Goal: Task Accomplishment & Management: Use online tool/utility

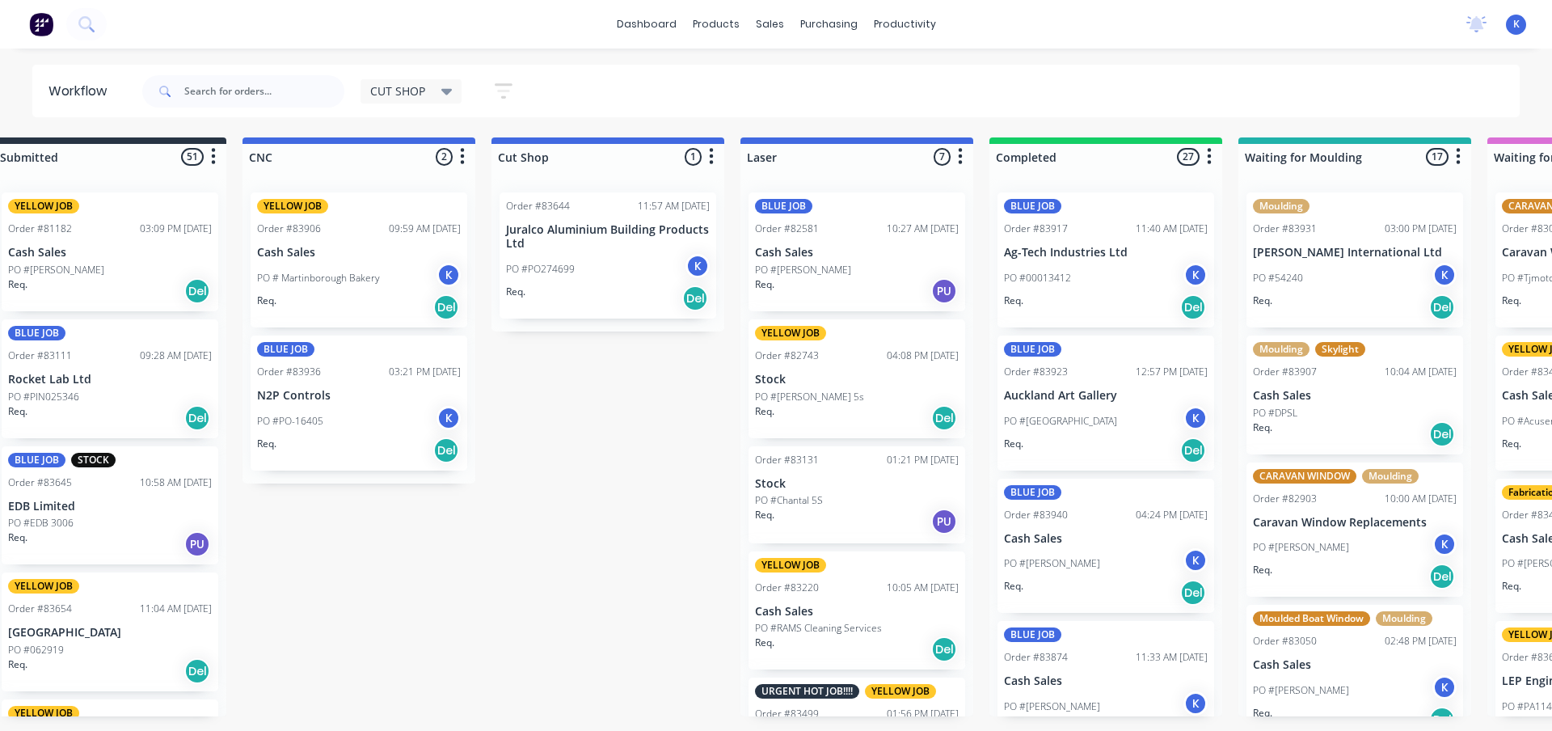
scroll to position [5649, 0]
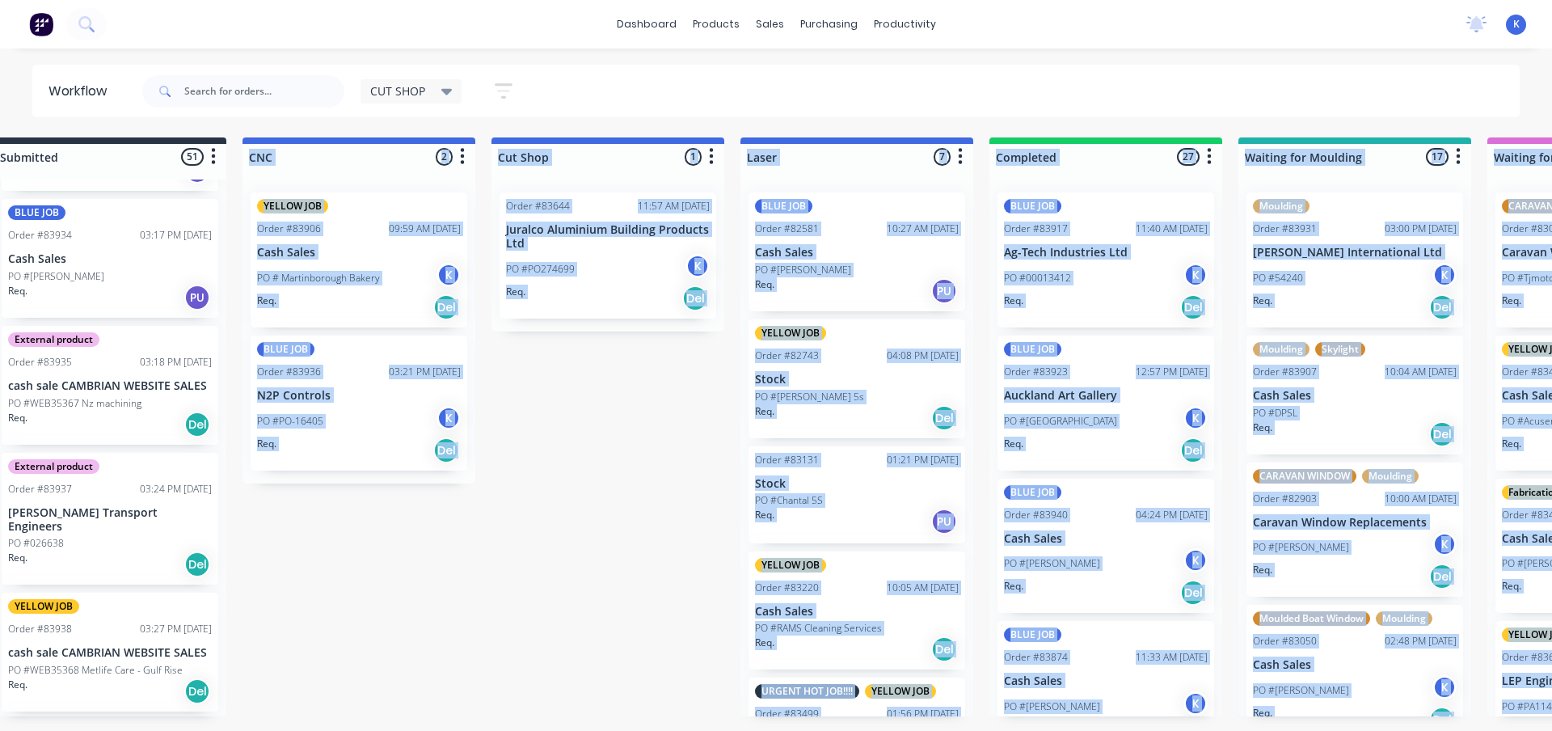
drag, startPoint x: 258, startPoint y: 746, endPoint x: 39, endPoint y: 774, distance: 220.8
click at [39, 634] on html "dashboard products sales purchasing productivity dashboard products Product Cat…" at bounding box center [735, 317] width 1552 height 634
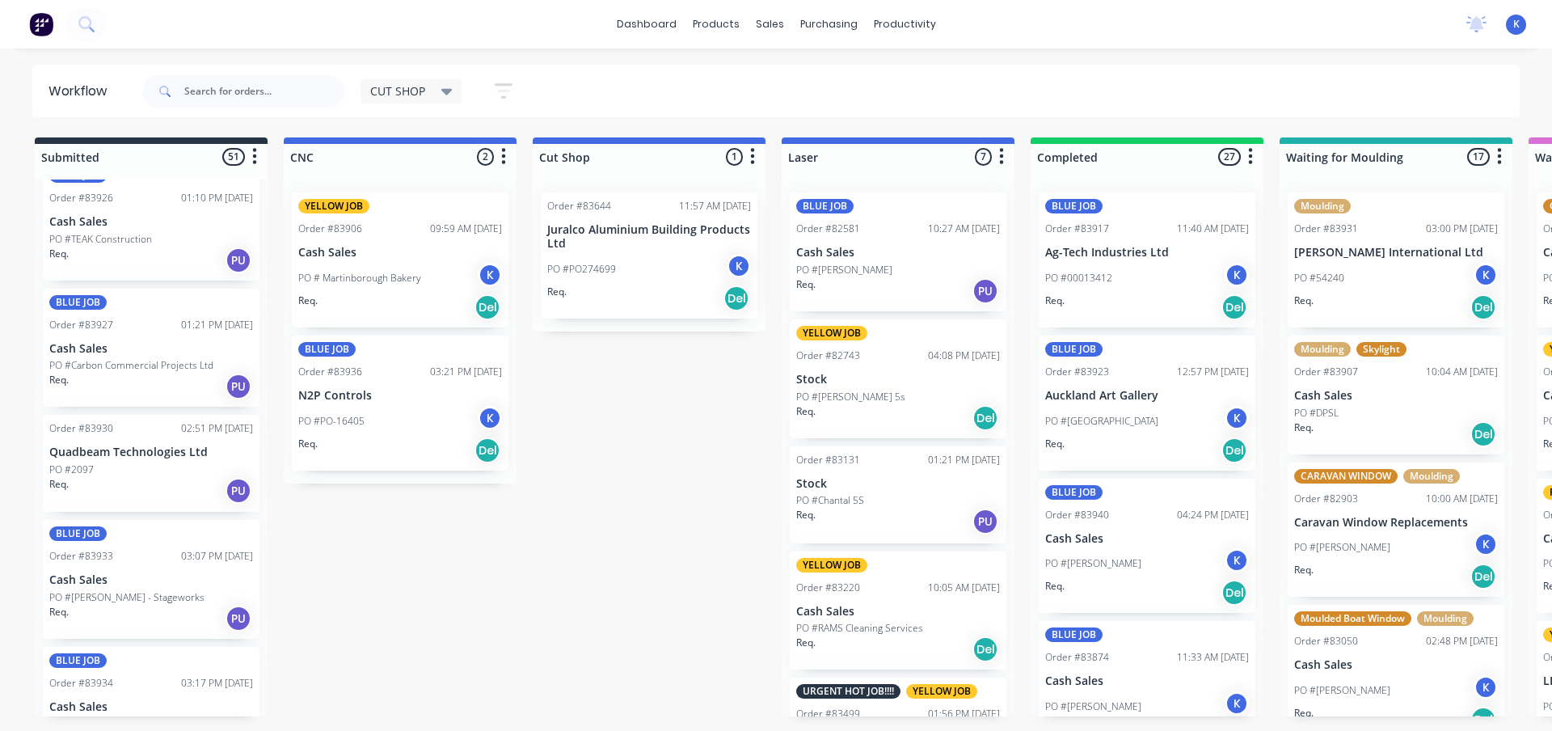
scroll to position [5192, 0]
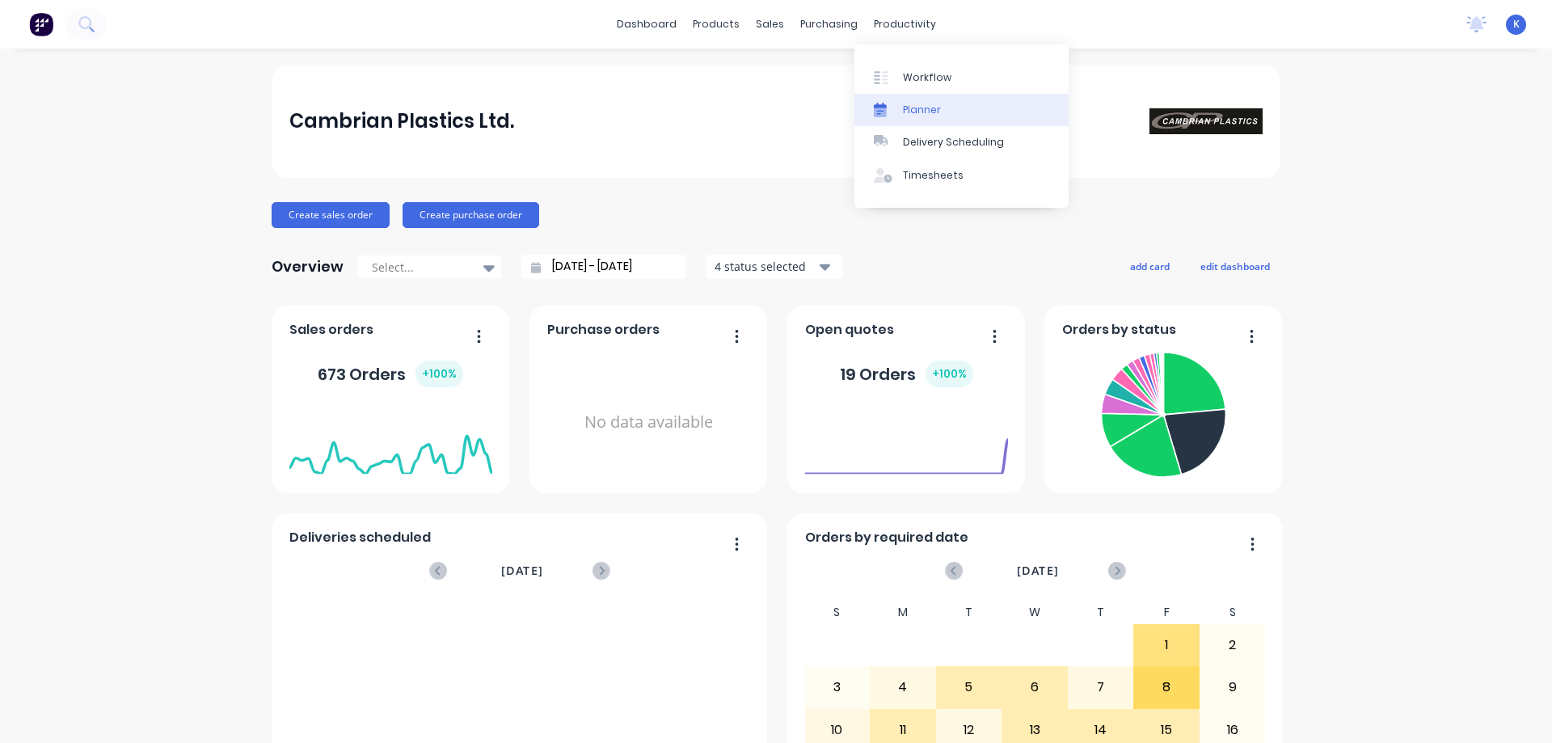
click at [947, 107] on link "Planner" at bounding box center [961, 110] width 214 height 32
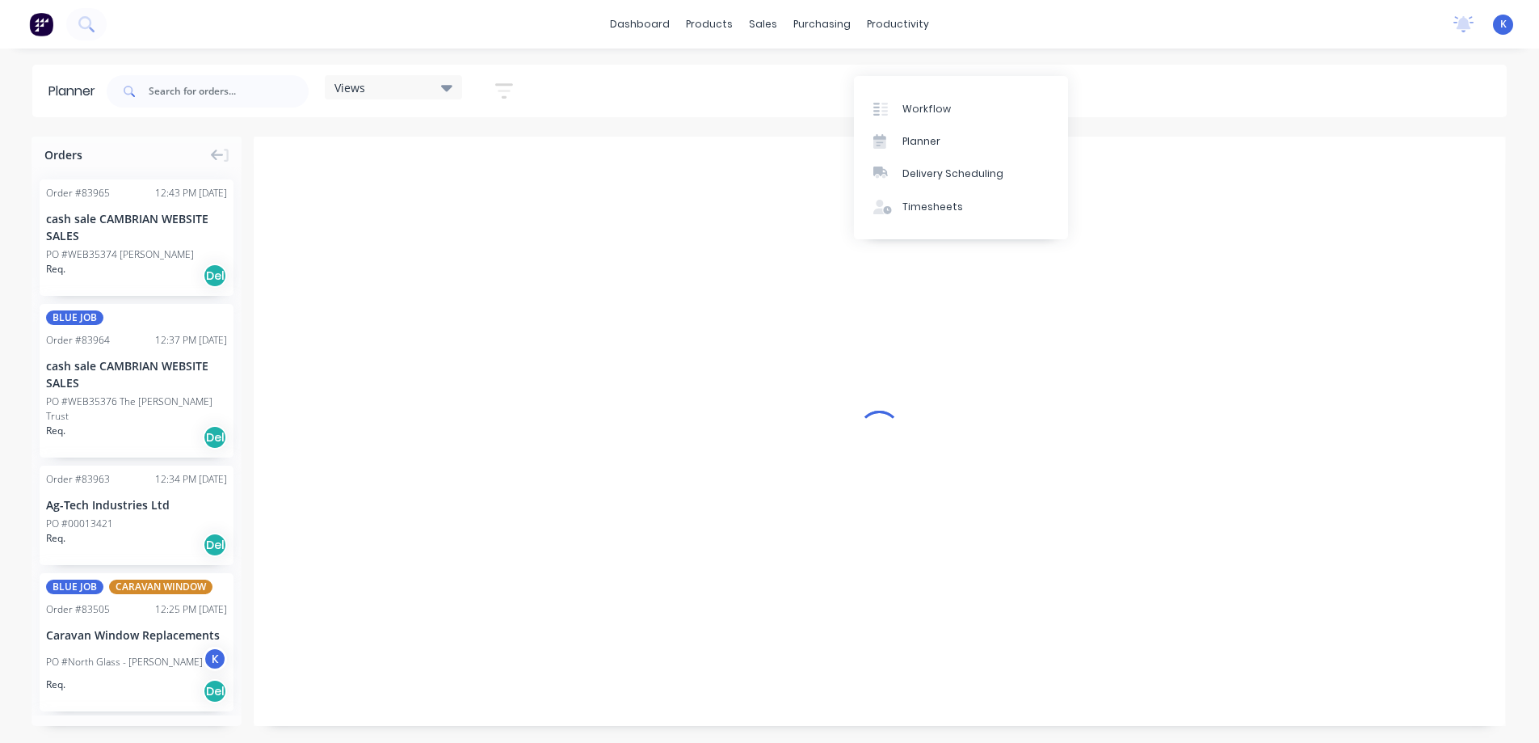
click at [904, 18] on html "dashboard products sales purchasing productivity dashboard products Product Cat…" at bounding box center [769, 371] width 1539 height 743
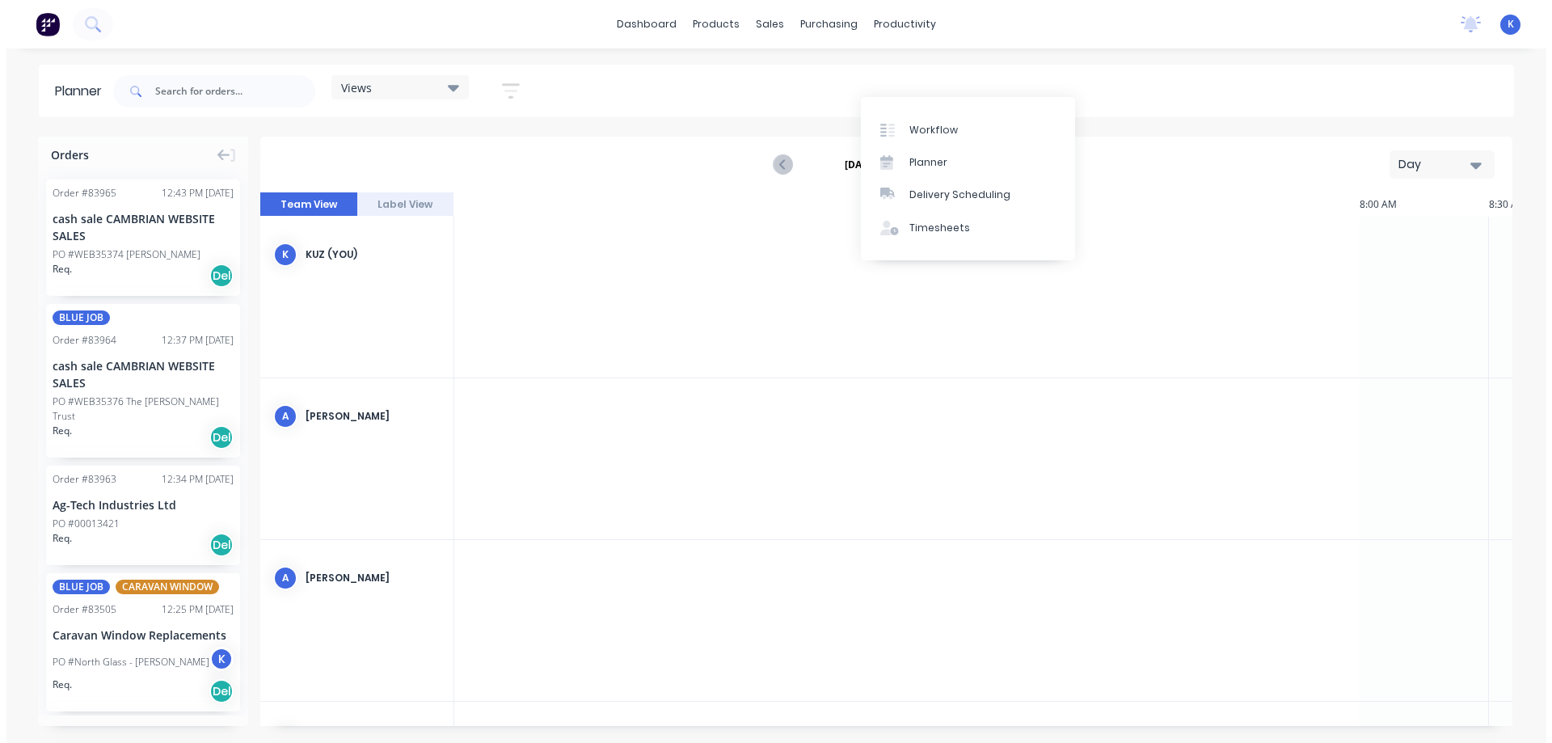
scroll to position [0, 1940]
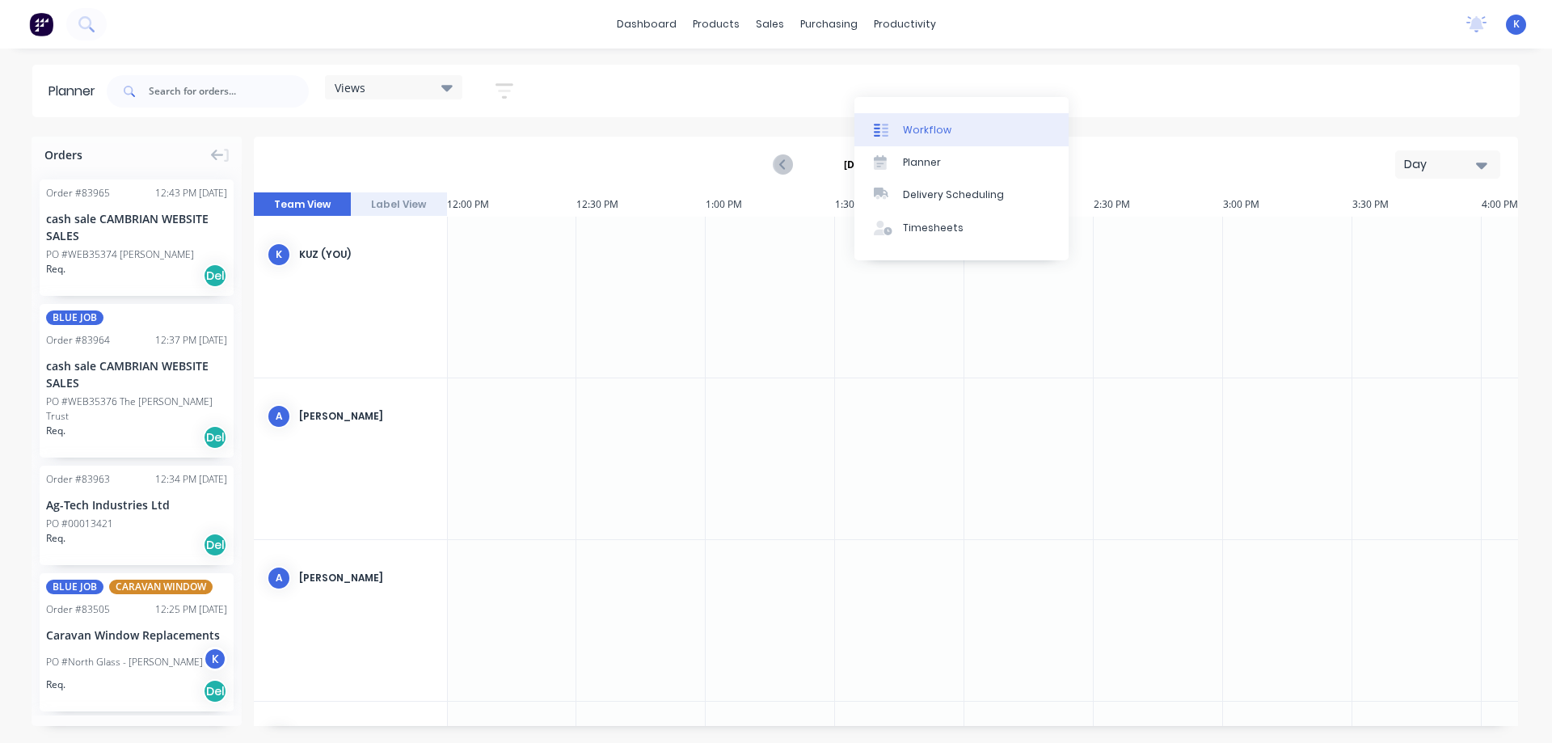
click at [937, 129] on div "Workflow" at bounding box center [927, 130] width 48 height 15
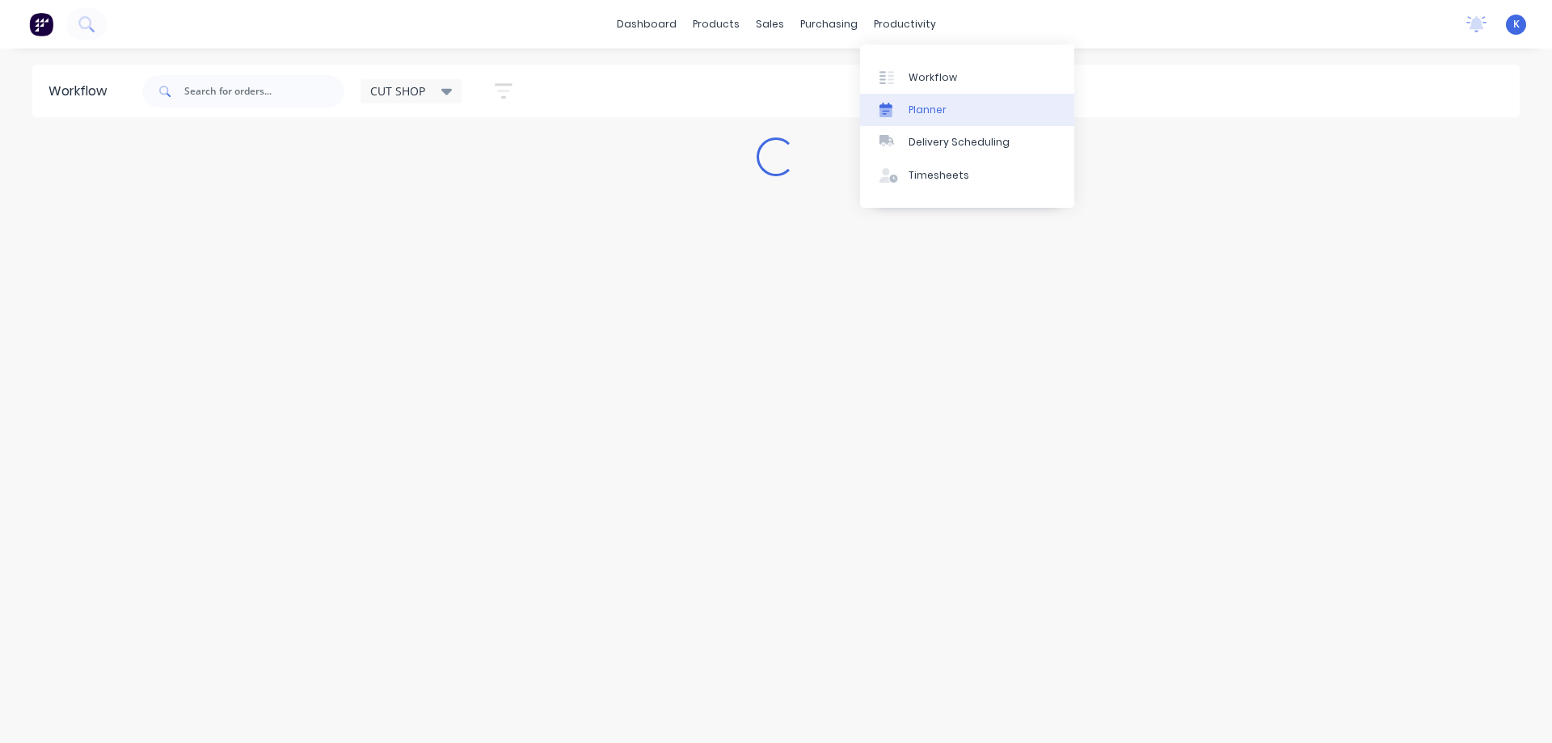
click at [945, 117] on link "Planner" at bounding box center [967, 110] width 214 height 32
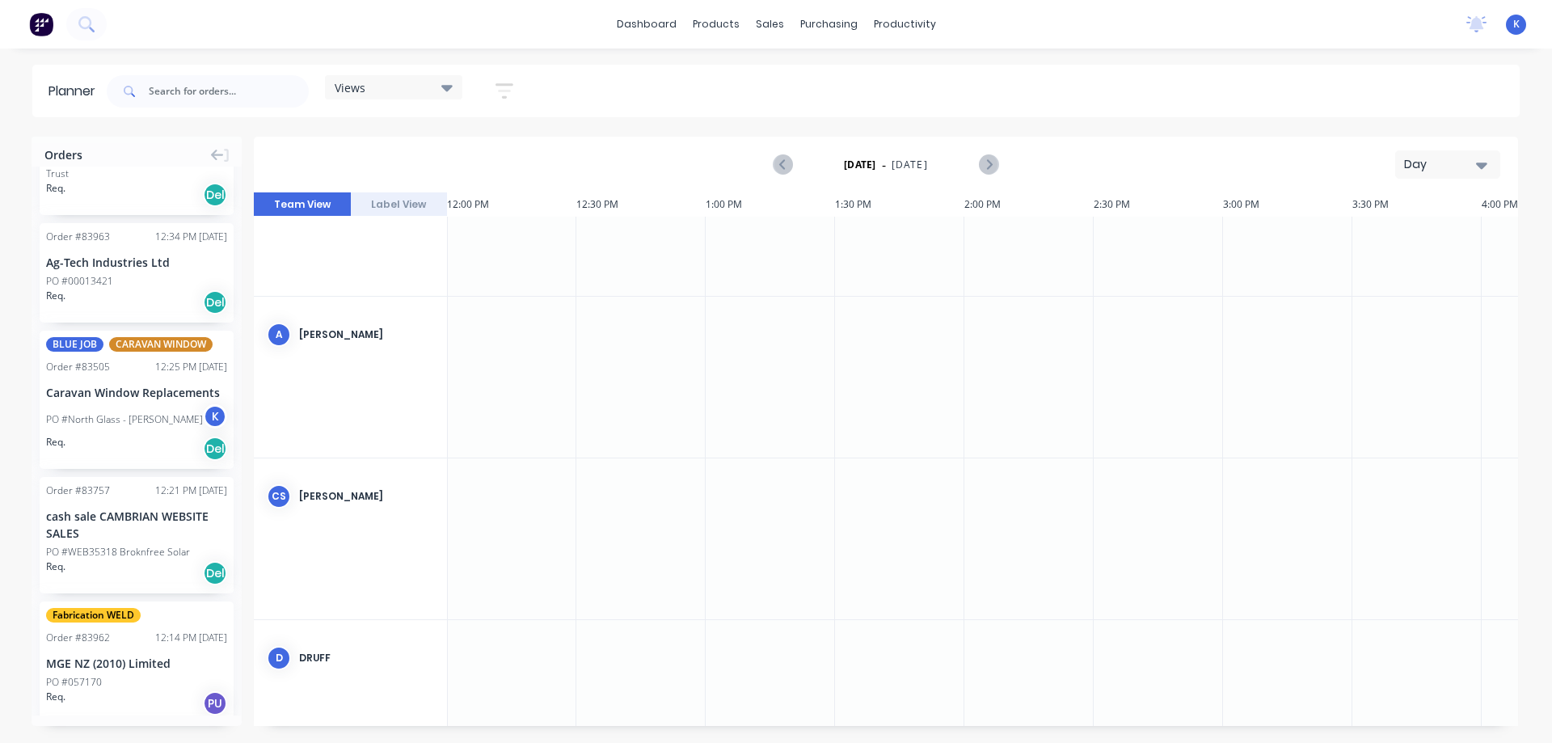
scroll to position [0, 1940]
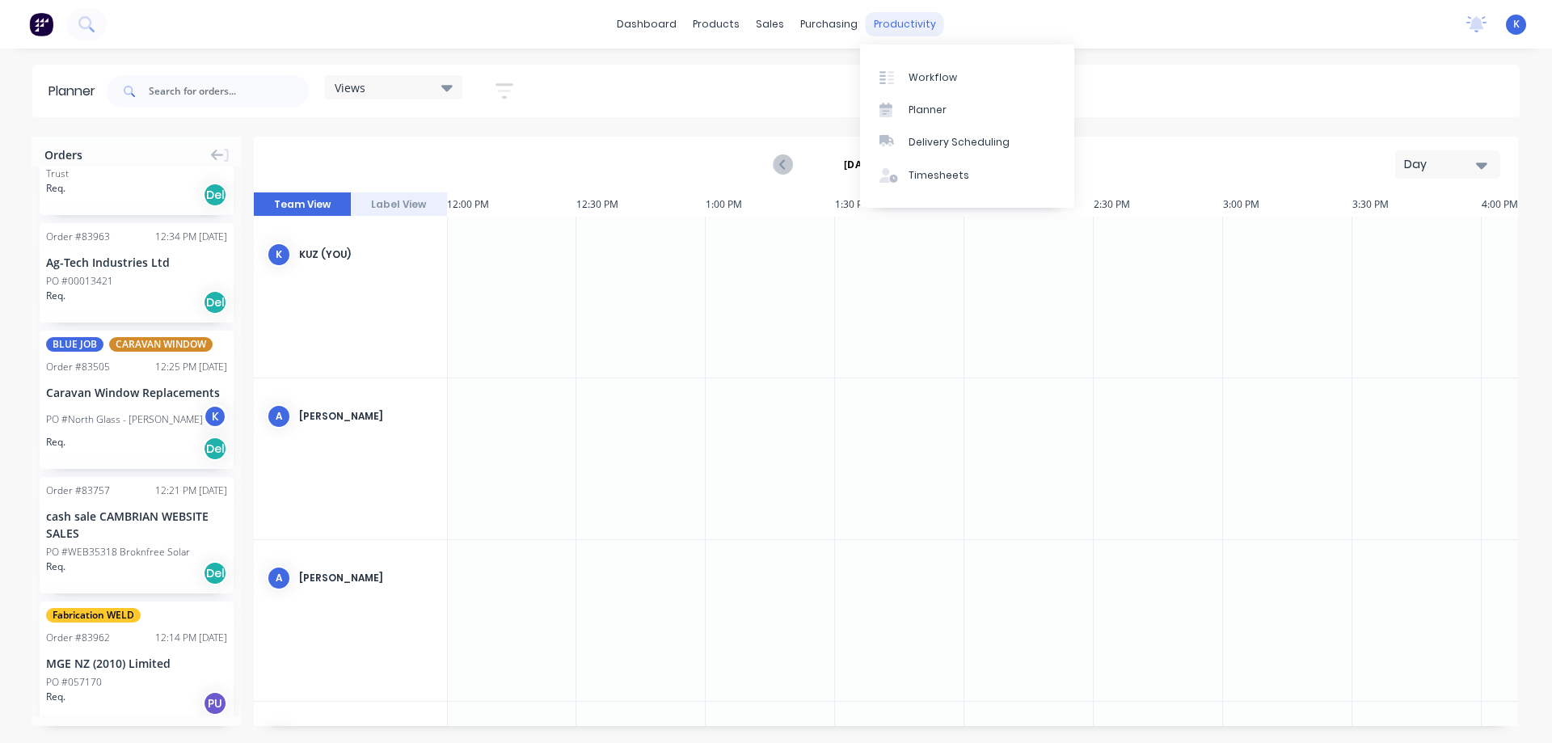
click at [898, 23] on div "productivity" at bounding box center [904, 24] width 78 height 24
click at [926, 179] on div "Timesheets" at bounding box center [938, 175] width 61 height 15
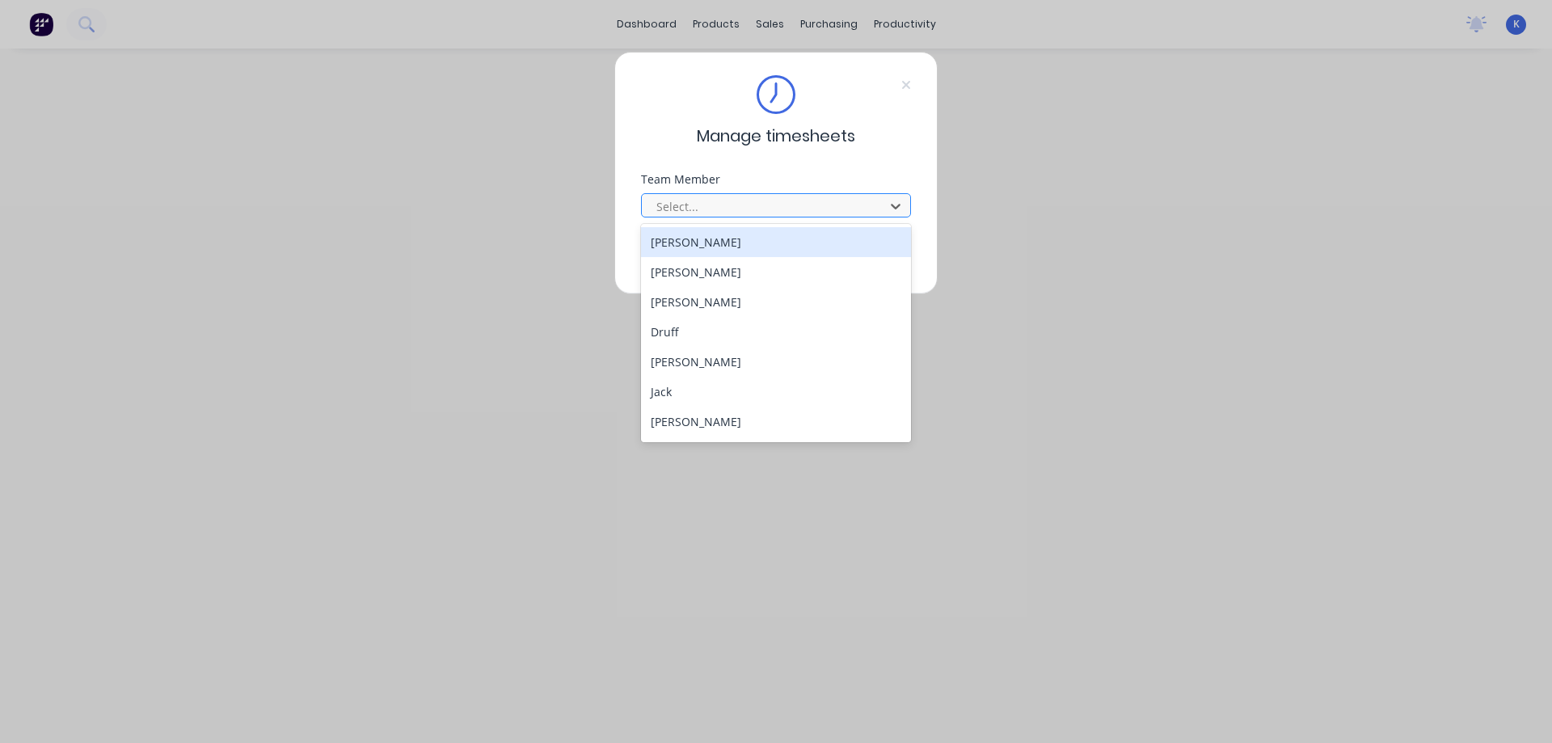
click at [667, 208] on div at bounding box center [765, 206] width 221 height 20
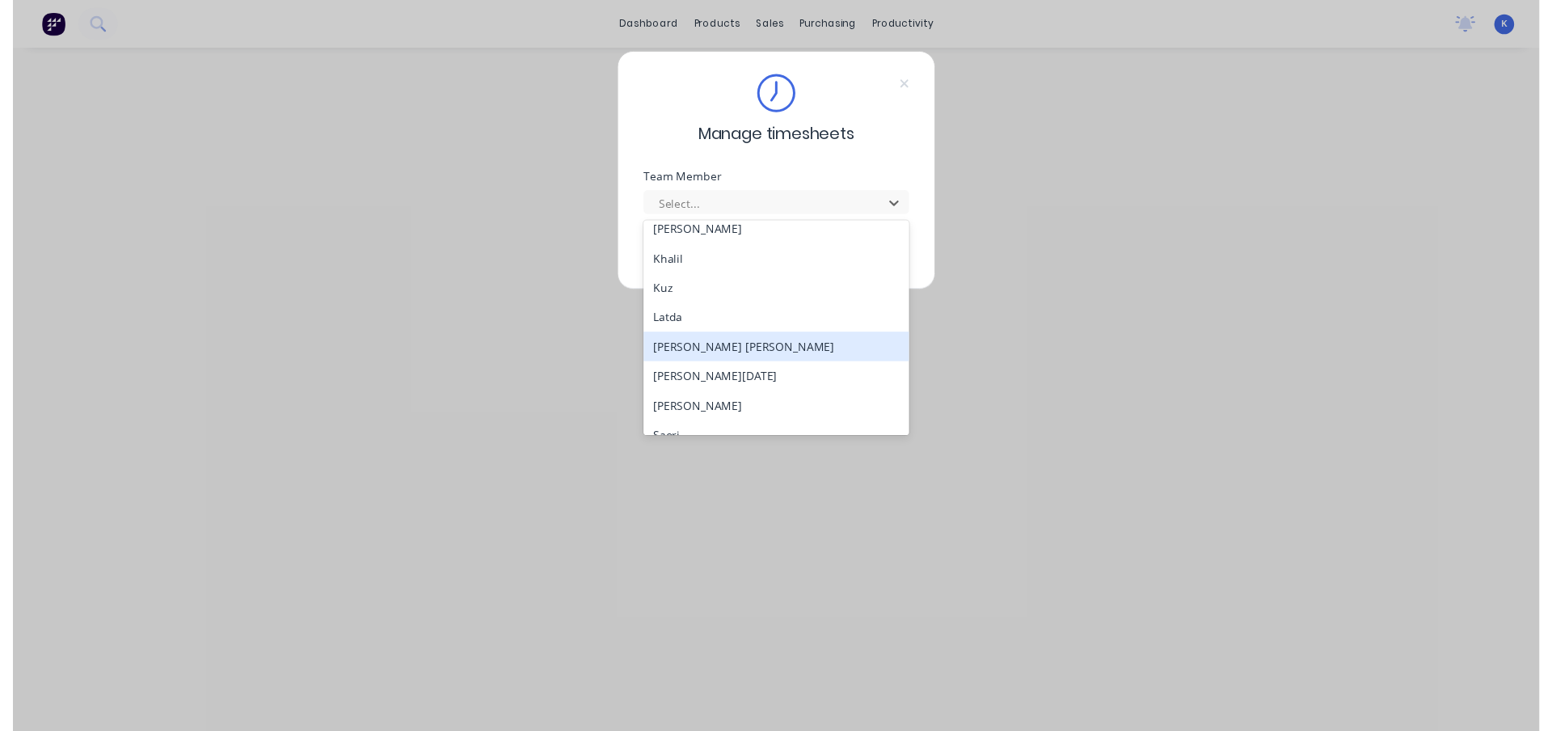
scroll to position [207, 0]
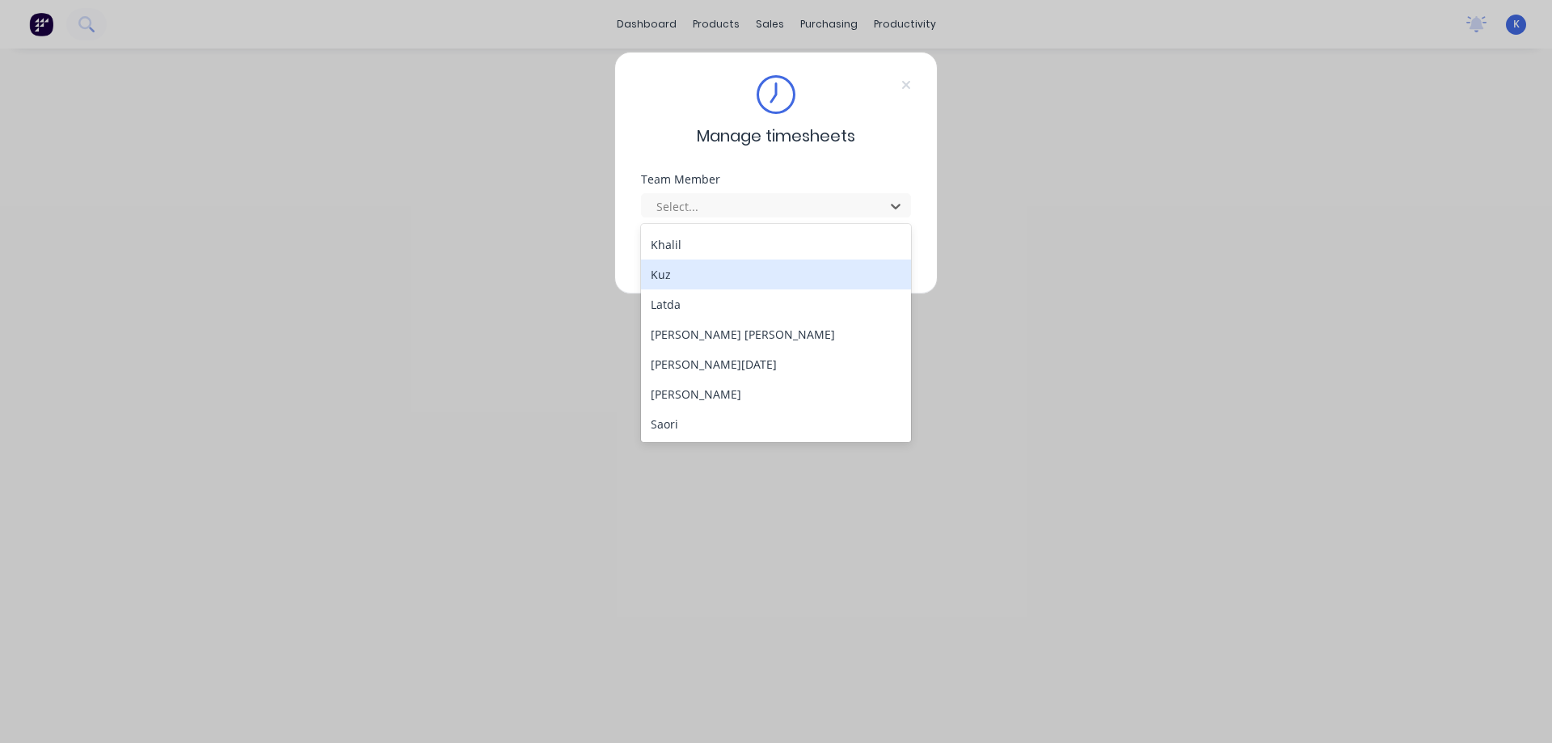
click at [680, 267] on div "Kuz" at bounding box center [776, 274] width 270 height 30
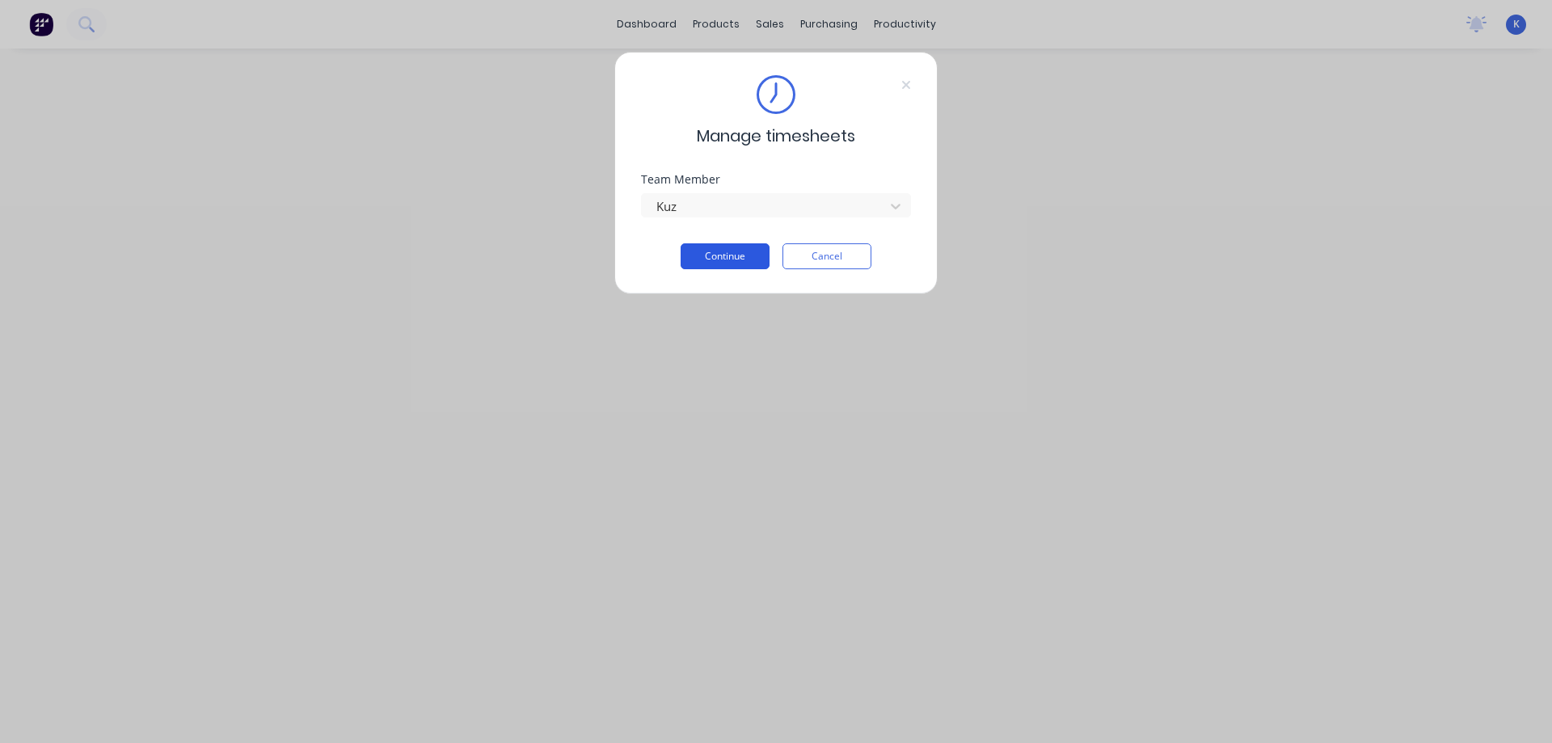
click at [701, 257] on button "Continue" at bounding box center [724, 256] width 89 height 26
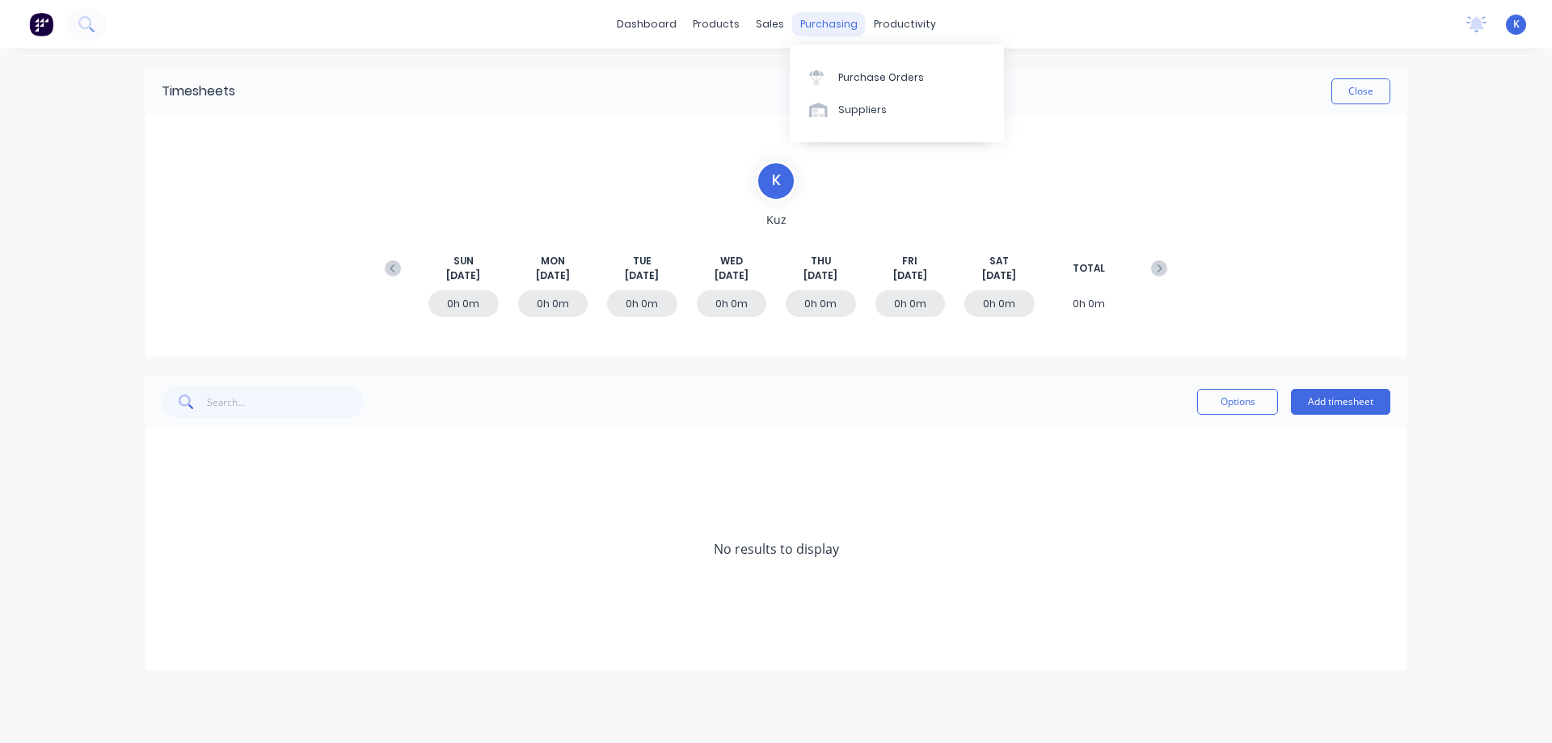
click at [817, 29] on div "purchasing" at bounding box center [829, 24] width 74 height 24
click at [896, 20] on div "productivity" at bounding box center [904, 24] width 78 height 24
click at [933, 76] on div "Workflow" at bounding box center [932, 77] width 48 height 15
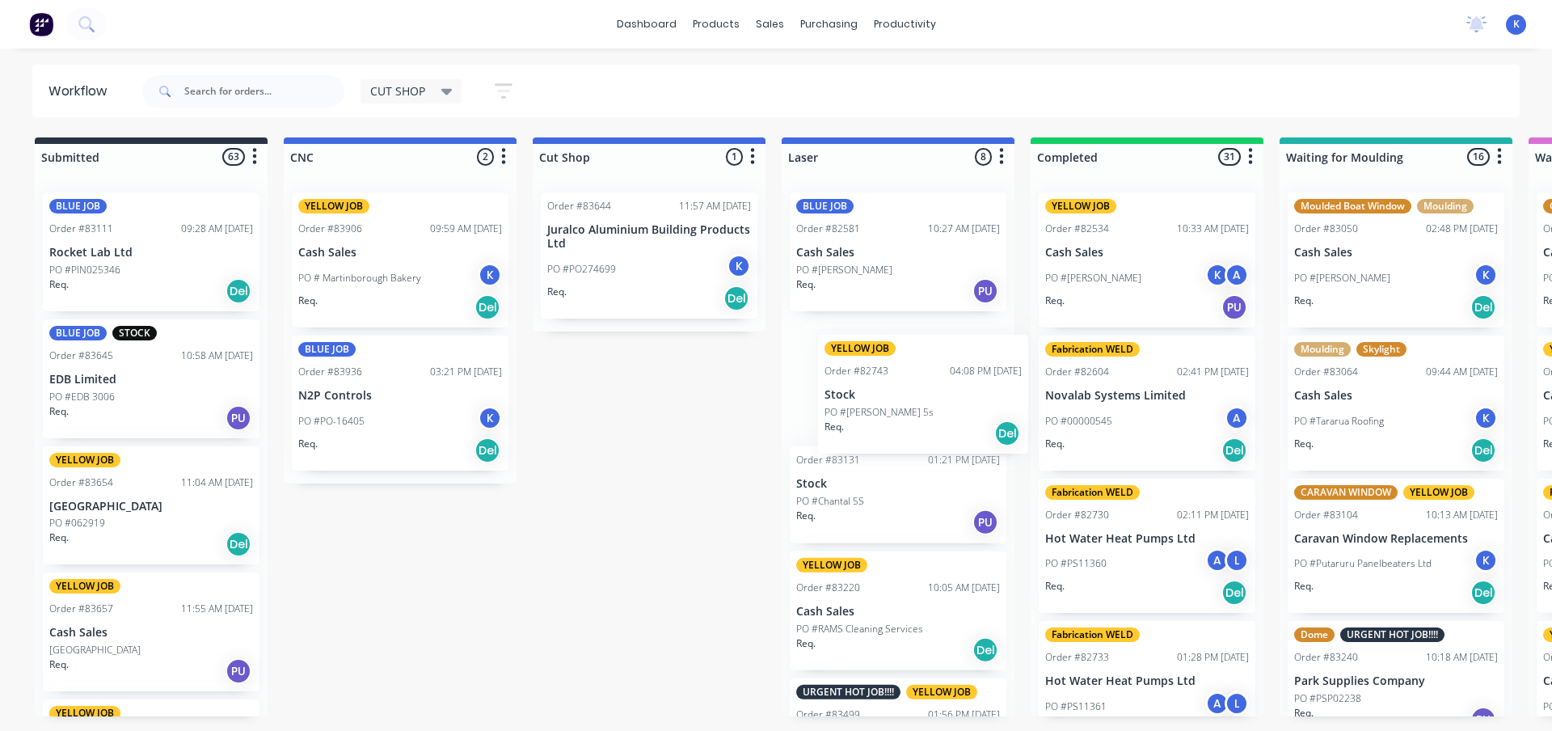
drag, startPoint x: 839, startPoint y: 361, endPoint x: 986, endPoint y: 375, distance: 147.7
click at [904, 390] on div "BLUE JOB Order #82581 10:27 AM [DATE] Cash Sales PO #[PERSON_NAME]. PU YELLOW J…" at bounding box center [897, 447] width 233 height 537
